Goal: Task Accomplishment & Management: Complete application form

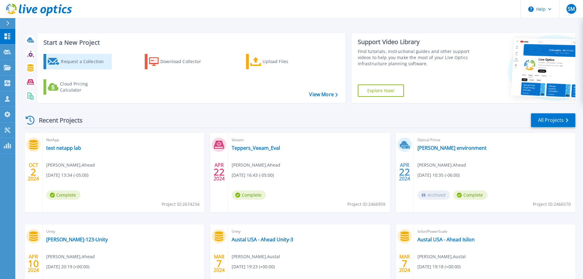
click at [63, 58] on div "Request a Collection" at bounding box center [85, 61] width 49 height 12
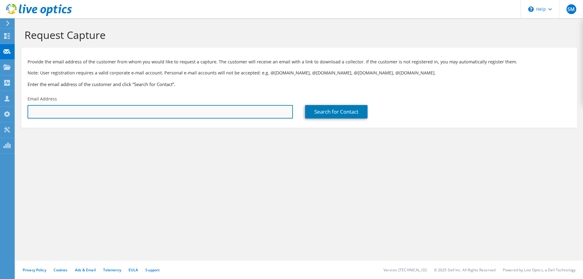
click at [213, 112] on input "text" at bounding box center [160, 111] width 265 height 13
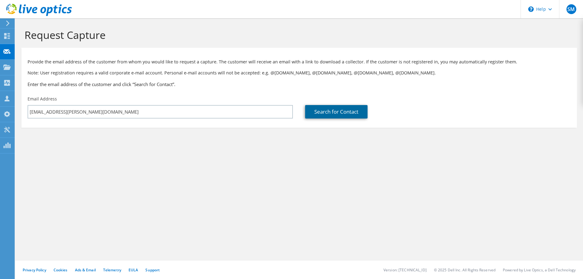
click at [341, 110] on link "Search for Contact" at bounding box center [336, 111] width 62 height 13
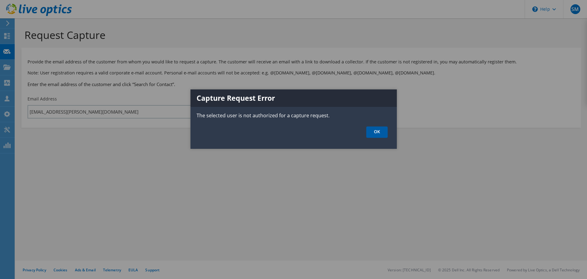
click at [379, 131] on link "OK" at bounding box center [376, 131] width 21 height 11
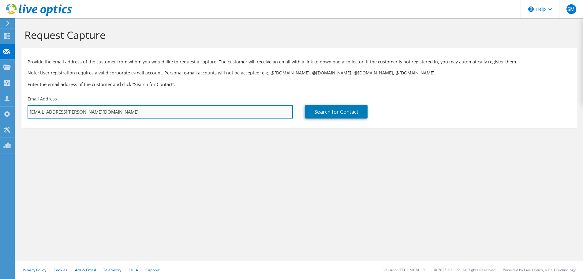
click at [180, 116] on input "sachin.mewade@thinkahead.com" at bounding box center [160, 111] width 265 height 13
type input "[EMAIL_ADDRESS][PERSON_NAME][DOMAIN_NAME]"
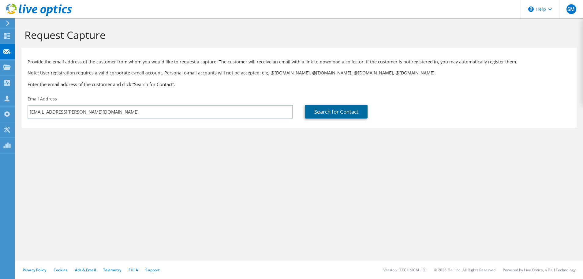
click at [333, 110] on link "Search for Contact" at bounding box center [336, 111] width 62 height 13
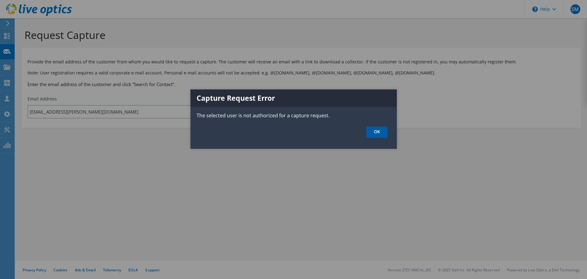
click at [380, 132] on link "OK" at bounding box center [376, 131] width 21 height 11
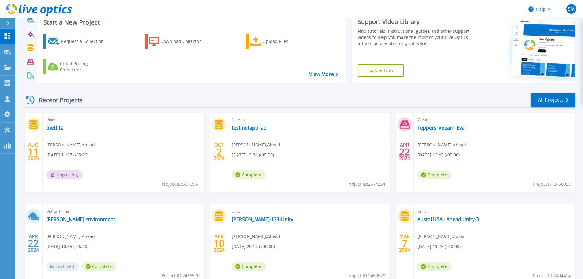
scroll to position [31, 0]
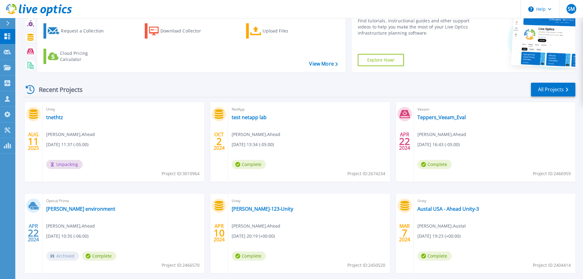
click at [127, 114] on div "Unity tnethtz [PERSON_NAME] , Ahead [DATE] 11:37 (-05:00) Unpacking Project ID:…" at bounding box center [124, 141] width 162 height 79
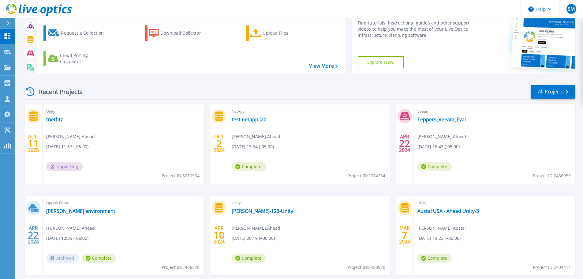
scroll to position [60, 0]
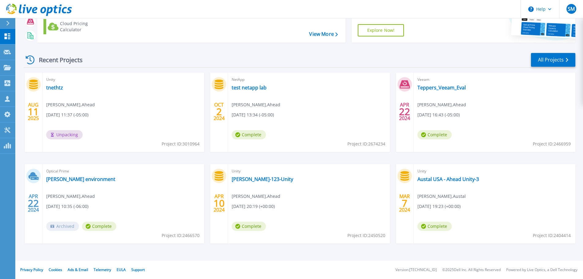
drag, startPoint x: 237, startPoint y: 179, endPoint x: 403, endPoint y: 267, distance: 187.9
click at [403, 267] on footer "Privacy Policy Cookies Ads & Email Telemetry EULA Support Version: 25.2.12.1 © …" at bounding box center [299, 269] width 568 height 18
drag, startPoint x: 434, startPoint y: 222, endPoint x: 430, endPoint y: 227, distance: 6.7
click at [266, 139] on span "Complete" at bounding box center [249, 134] width 34 height 9
click at [246, 139] on span "Complete" at bounding box center [249, 134] width 34 height 9
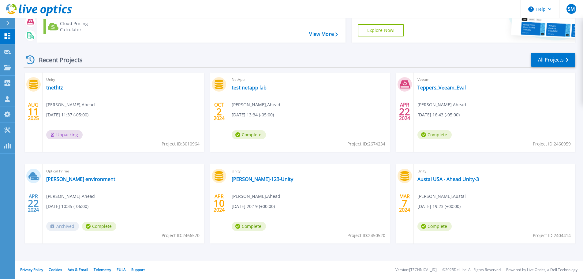
click at [32, 177] on icon at bounding box center [35, 178] width 8 height 3
drag, startPoint x: 32, startPoint y: 177, endPoint x: 533, endPoint y: 145, distance: 502.1
click at [530, 141] on div "Veeam Teppers_Veeam_Eval Benjamin Wetteroff , Ahead 04/22/2024, 16:43 (-05:00) …" at bounding box center [495, 111] width 162 height 79
click at [266, 136] on span "Complete" at bounding box center [249, 134] width 34 height 9
click at [574, 11] on span "SM" at bounding box center [570, 8] width 7 height 5
